Goal: Find specific page/section: Find specific page/section

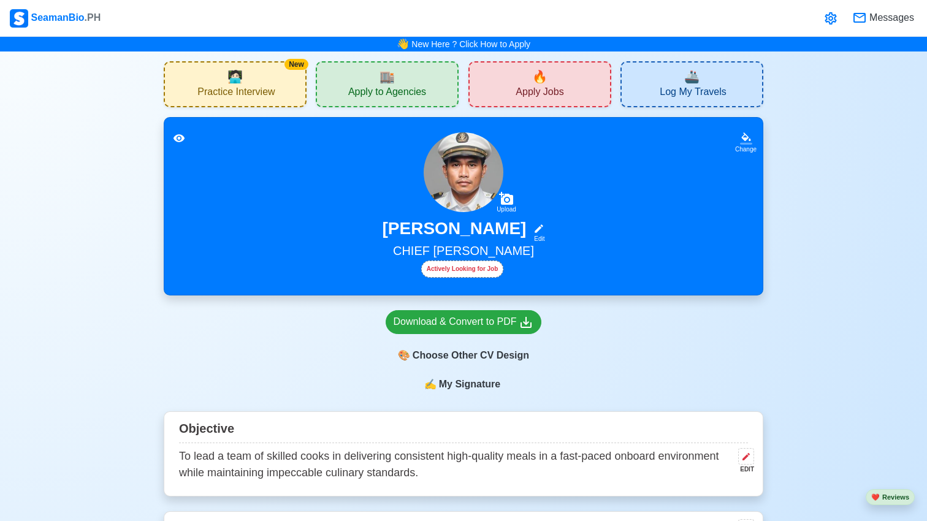
click at [403, 90] on span "Apply to Agencies" at bounding box center [387, 93] width 78 height 15
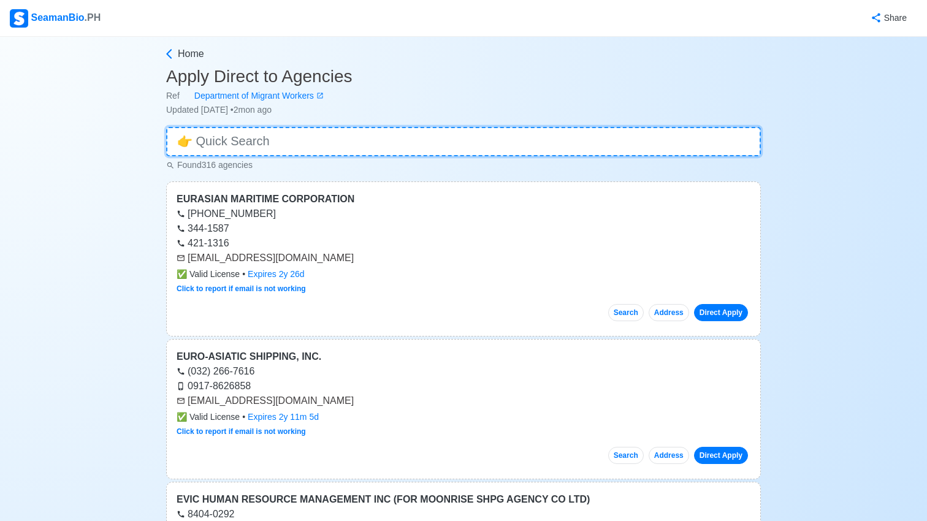
click at [358, 143] on input at bounding box center [463, 141] width 595 height 29
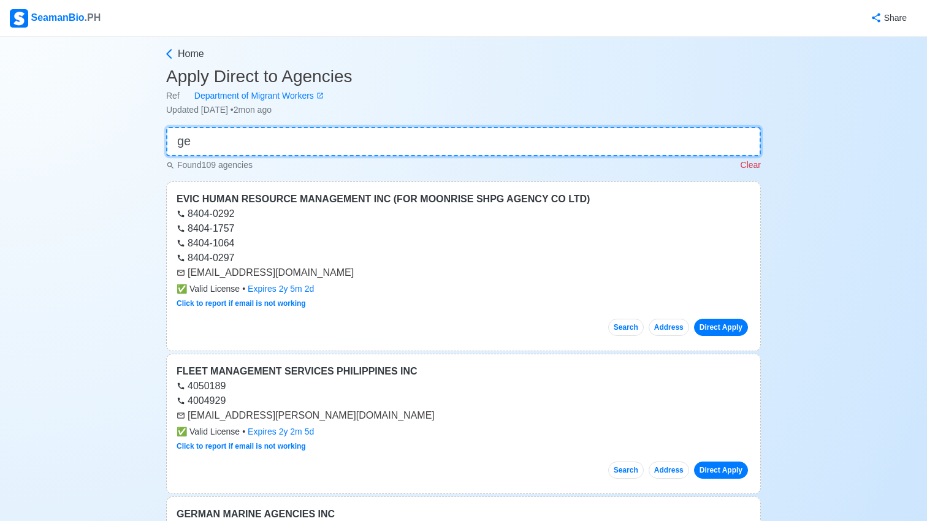
type input "g"
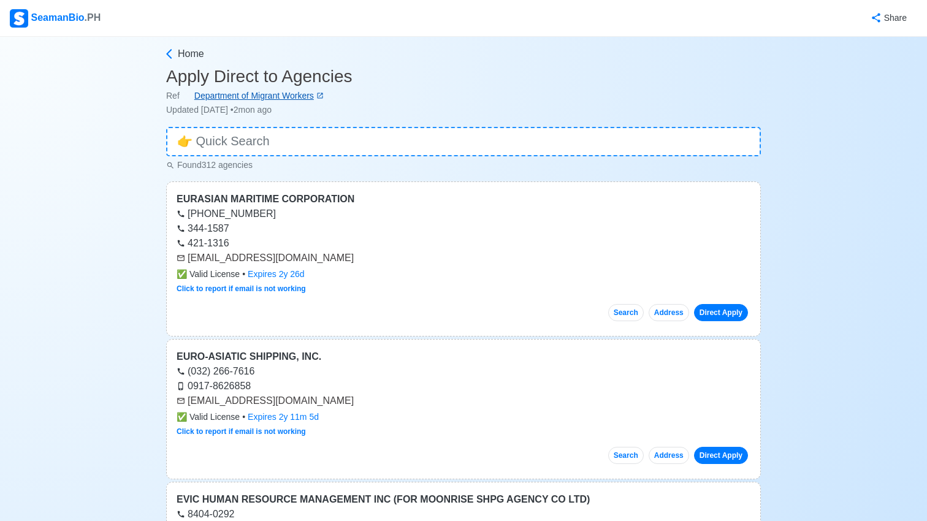
click at [298, 98] on div "Department of Migrant Workers" at bounding box center [248, 95] width 137 height 13
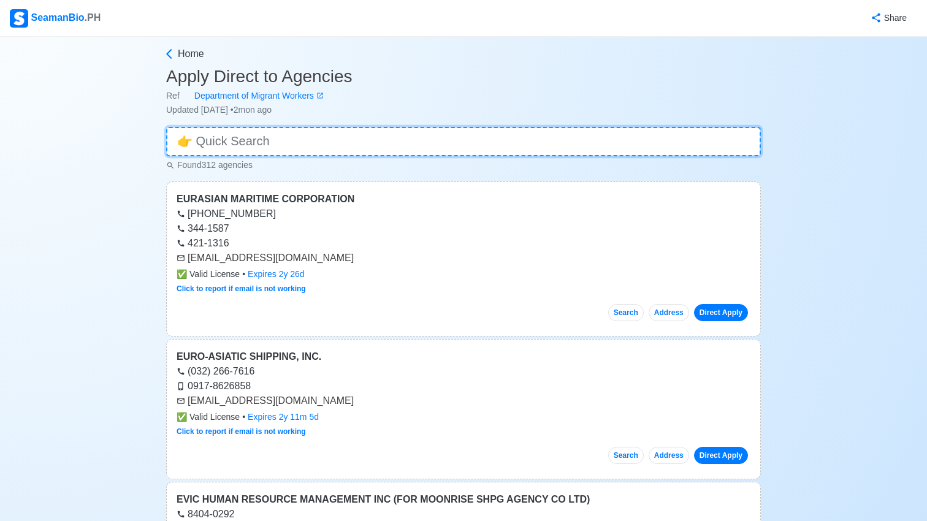
click at [485, 134] on input at bounding box center [463, 141] width 595 height 29
paste input "GEO SHIPPING CORP"
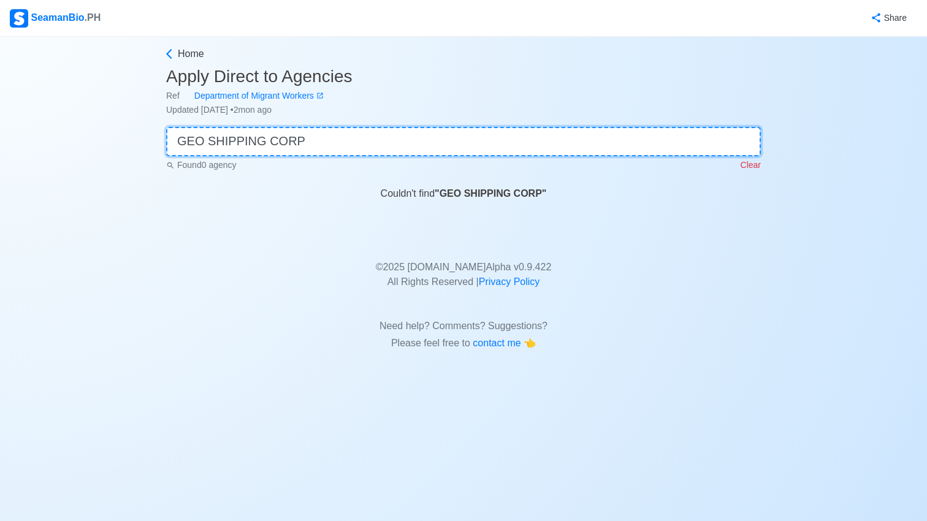
type input "GEO SHIPPING CORP"
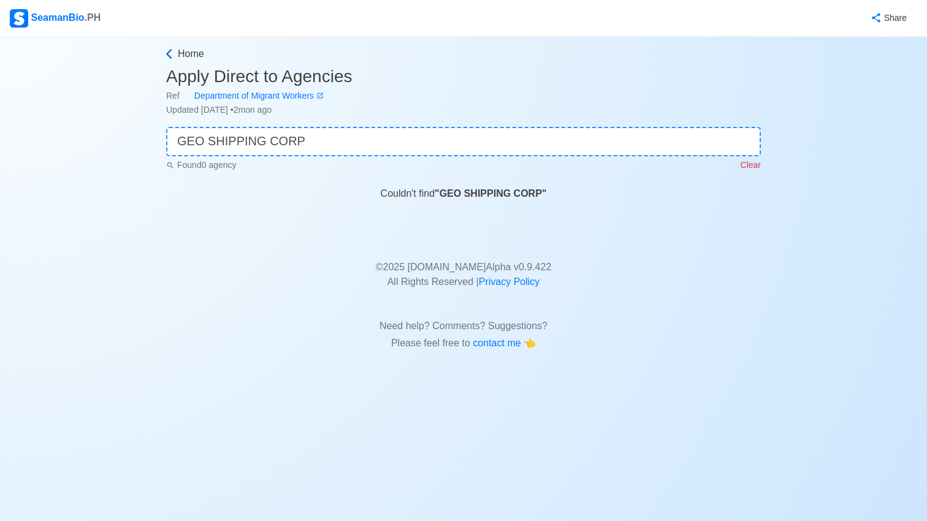
click at [171, 53] on icon at bounding box center [169, 54] width 12 height 12
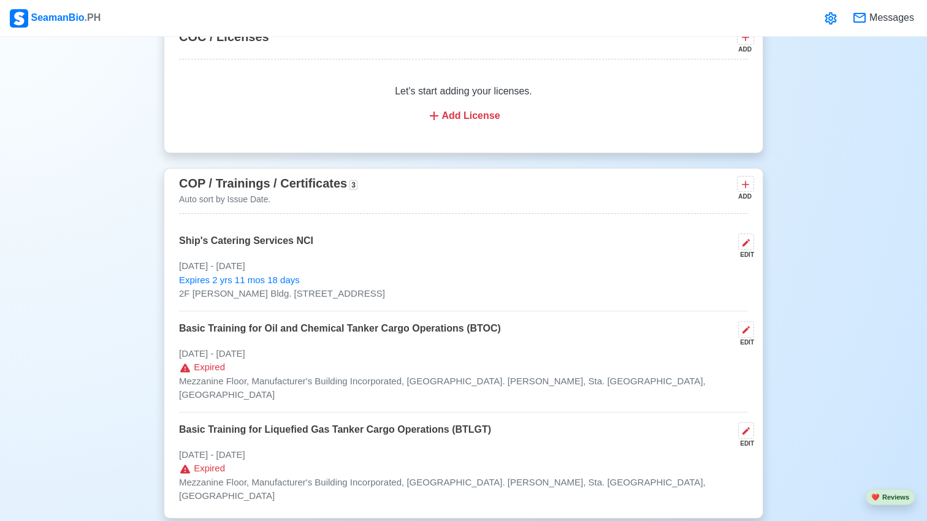
scroll to position [1046, 0]
